Goal: Task Accomplishment & Management: Use online tool/utility

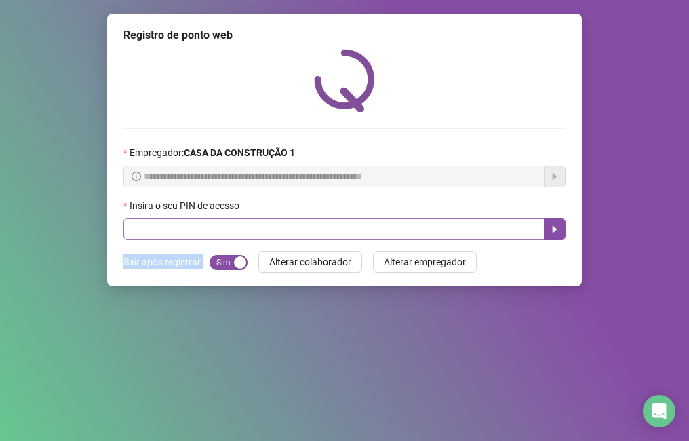
click at [311, 227] on input "text" at bounding box center [333, 229] width 421 height 22
type input "*"
type input "****"
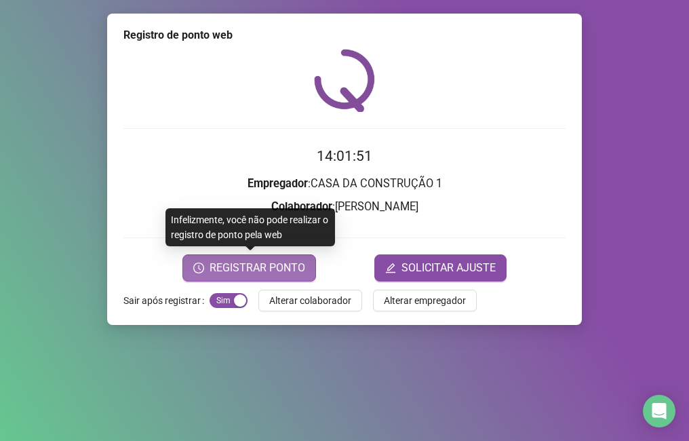
click at [269, 270] on span "REGISTRAR PONTO" at bounding box center [258, 268] width 96 height 16
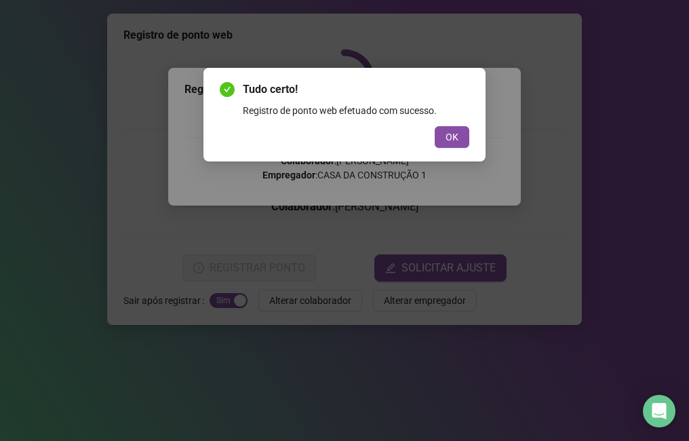
click at [439, 149] on div "Tudo certo! Registro de ponto web efetuado com sucesso. OK" at bounding box center [344, 115] width 282 height 94
click at [439, 145] on button "OK" at bounding box center [452, 137] width 35 height 22
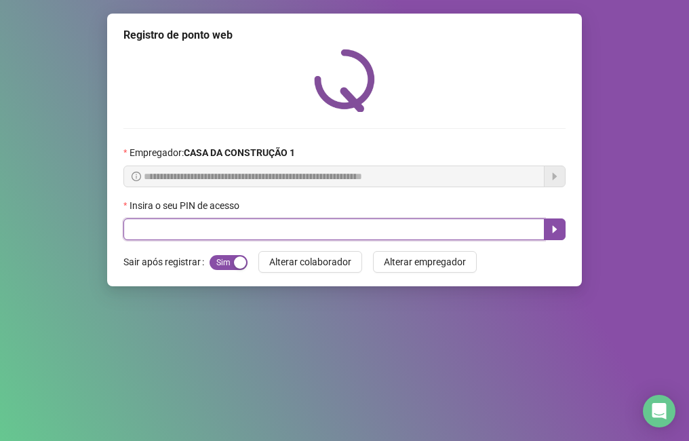
click at [409, 234] on input "text" at bounding box center [333, 229] width 421 height 22
type input "****"
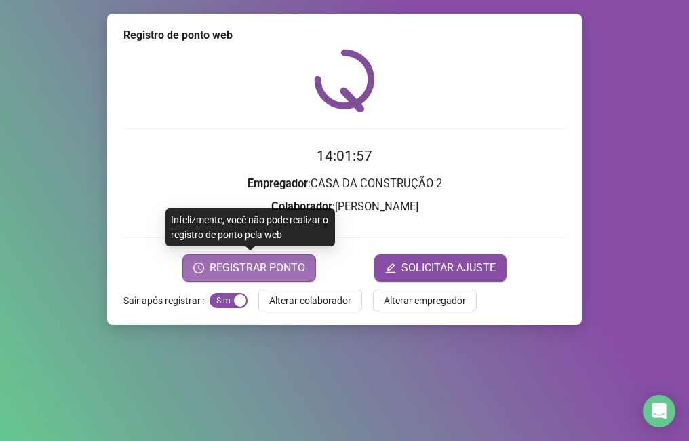
click at [255, 273] on span "REGISTRAR PONTO" at bounding box center [258, 268] width 96 height 16
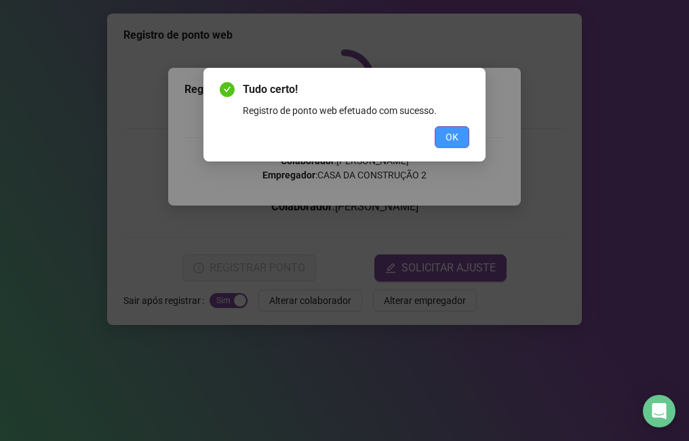
click at [441, 130] on button "OK" at bounding box center [452, 137] width 35 height 22
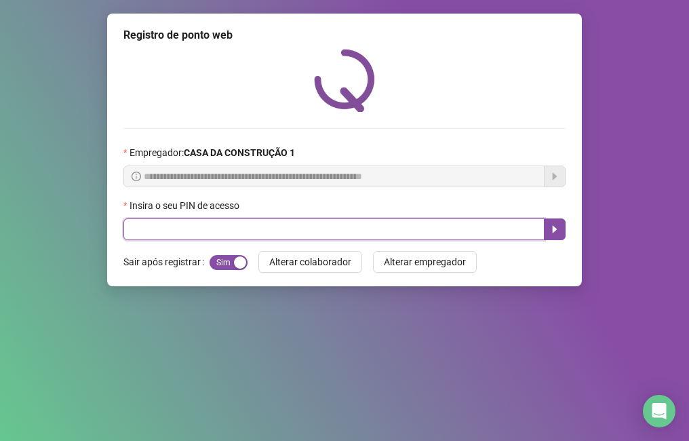
click at [181, 233] on input "text" at bounding box center [333, 229] width 421 height 22
type input "****"
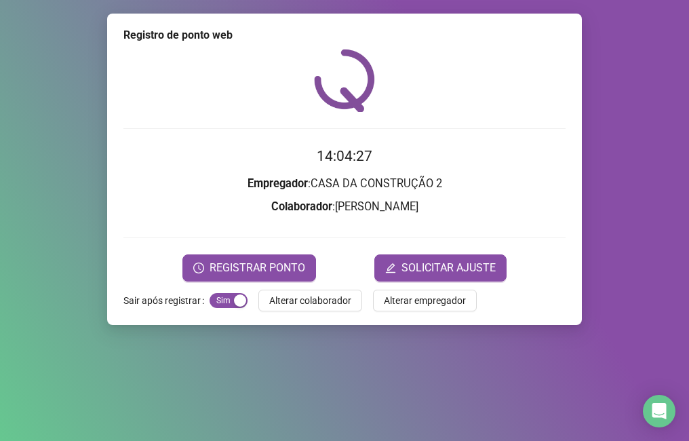
click at [274, 282] on div "Registro de ponto web 14:04:27 Empregador : CASA DA CONSTRUÇÃO 2 Colaborador : …" at bounding box center [344, 169] width 475 height 311
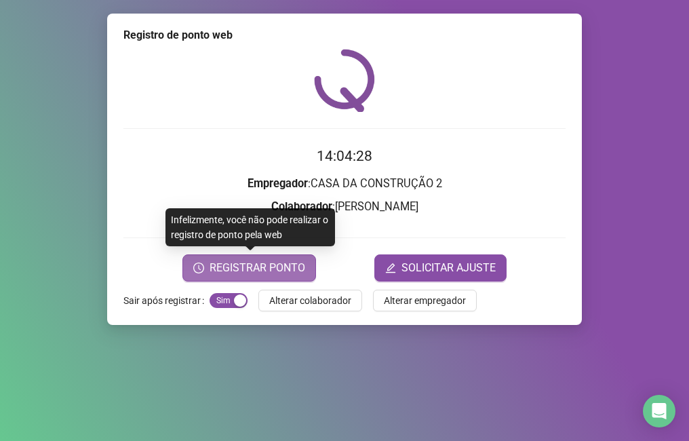
click at [275, 276] on button "REGISTRAR PONTO" at bounding box center [249, 267] width 134 height 27
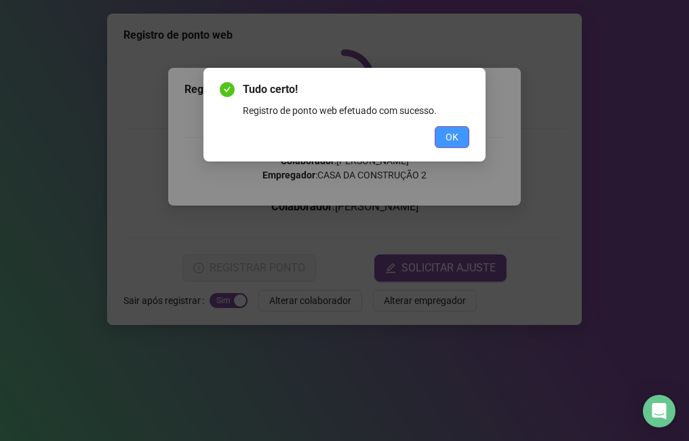
drag, startPoint x: 463, startPoint y: 150, endPoint x: 455, endPoint y: 146, distance: 8.5
click at [458, 148] on div "Tudo certo! Registro de ponto web efetuado com sucesso. OK" at bounding box center [344, 115] width 282 height 94
click at [454, 145] on button "OK" at bounding box center [452, 137] width 35 height 22
